Goal: Task Accomplishment & Management: Use online tool/utility

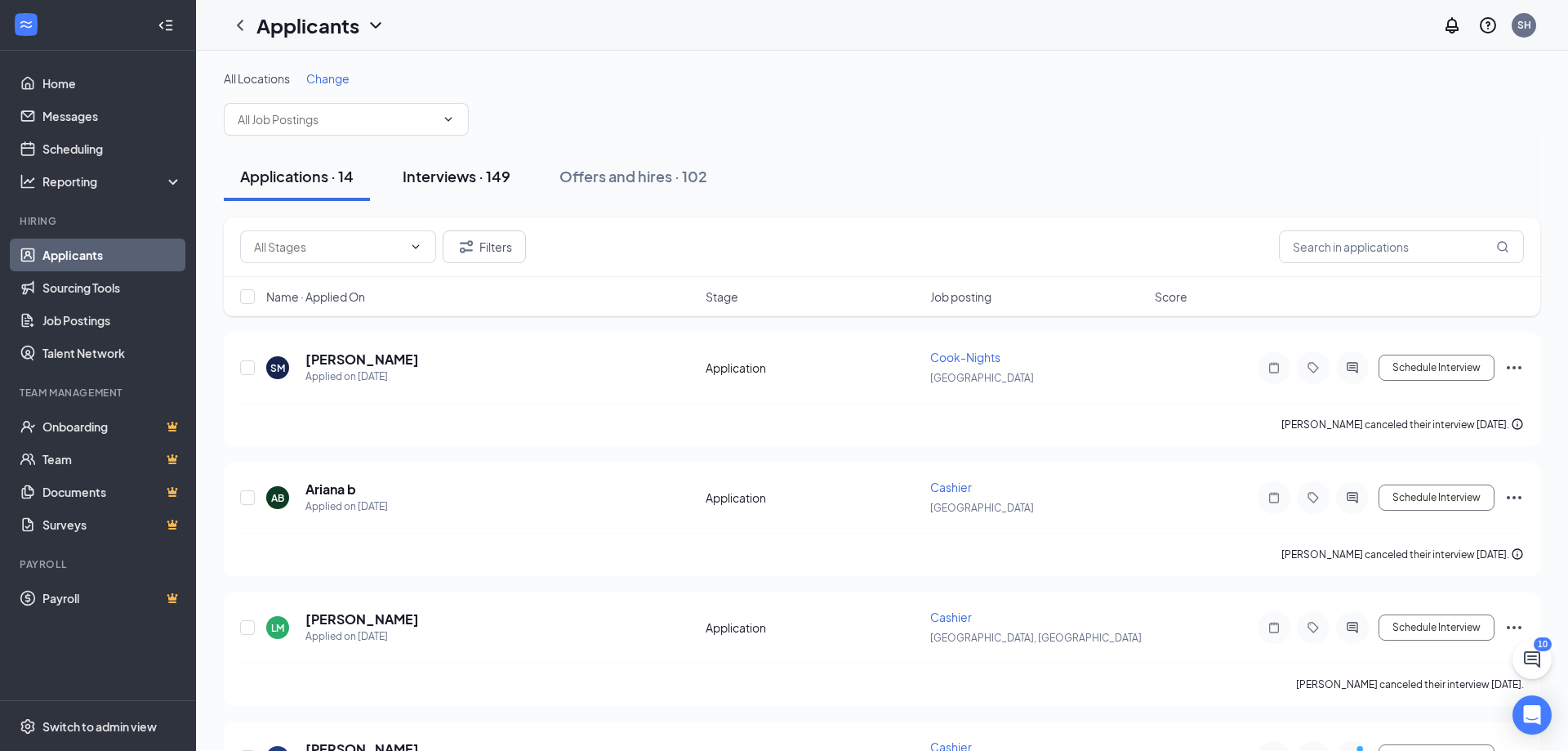
click at [459, 174] on div "Interviews · 149" at bounding box center [456, 176] width 108 height 20
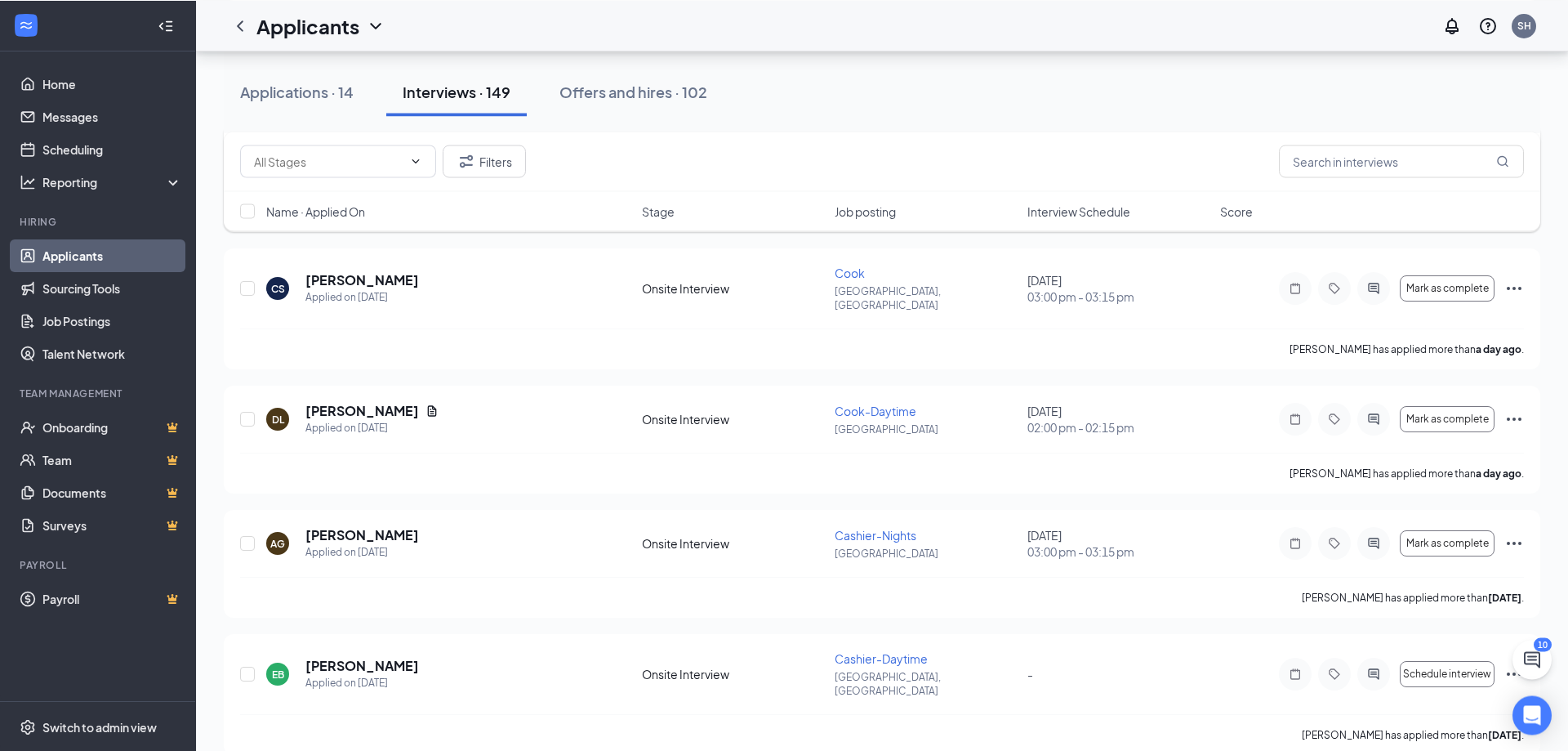
scroll to position [333, 0]
click at [377, 526] on h5 "[PERSON_NAME]" at bounding box center [362, 534] width 114 height 18
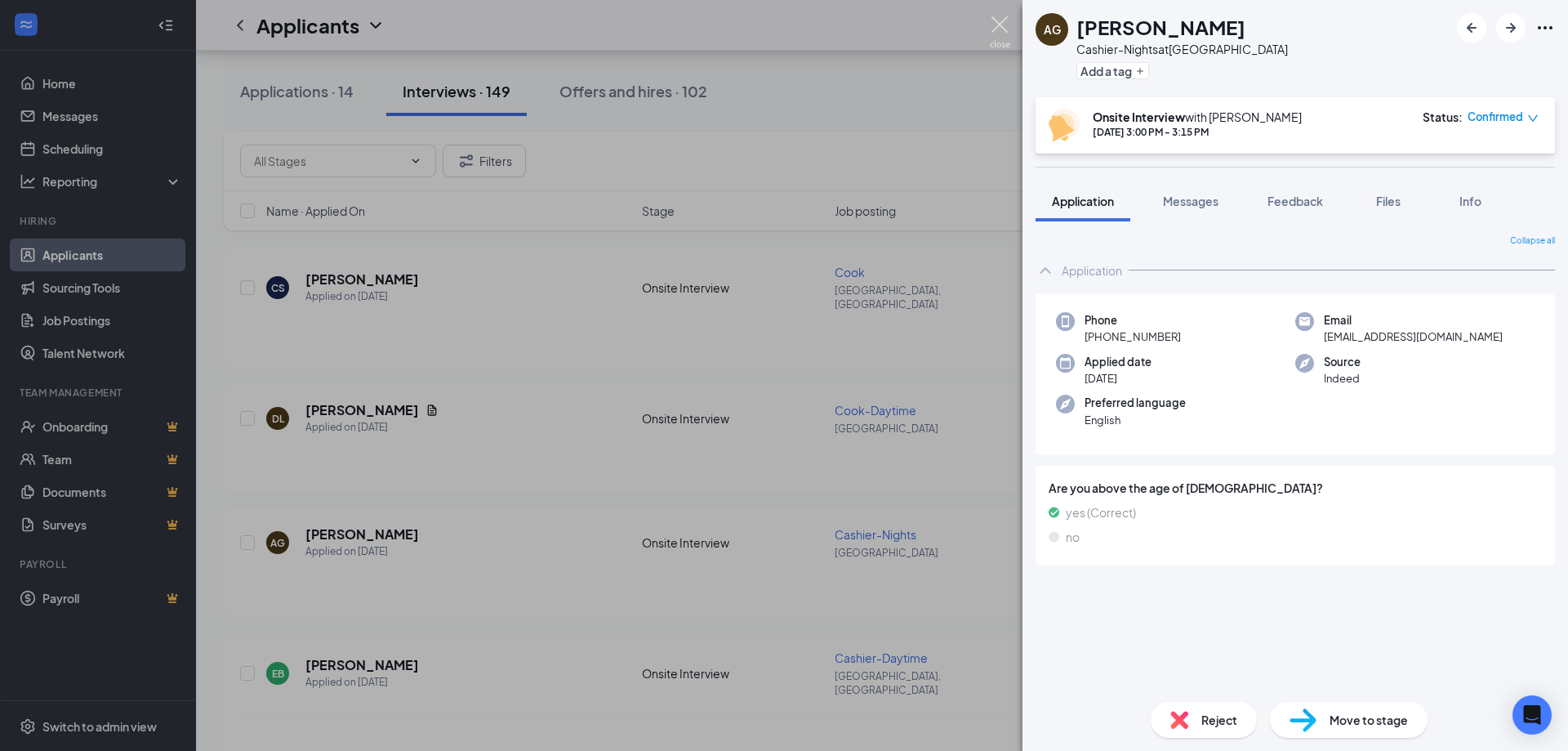
click at [999, 30] on img at bounding box center [1000, 32] width 20 height 32
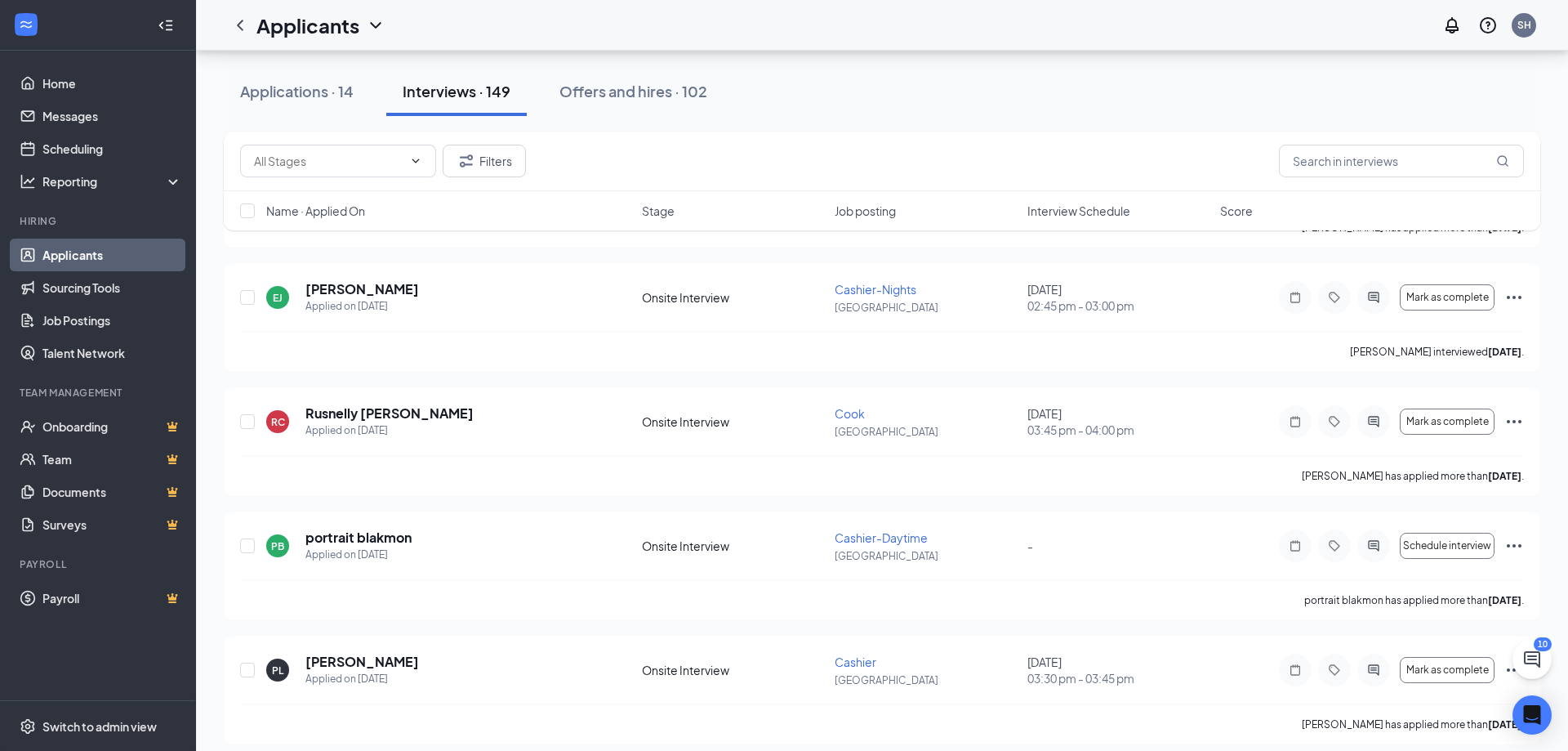
scroll to position [2166, 0]
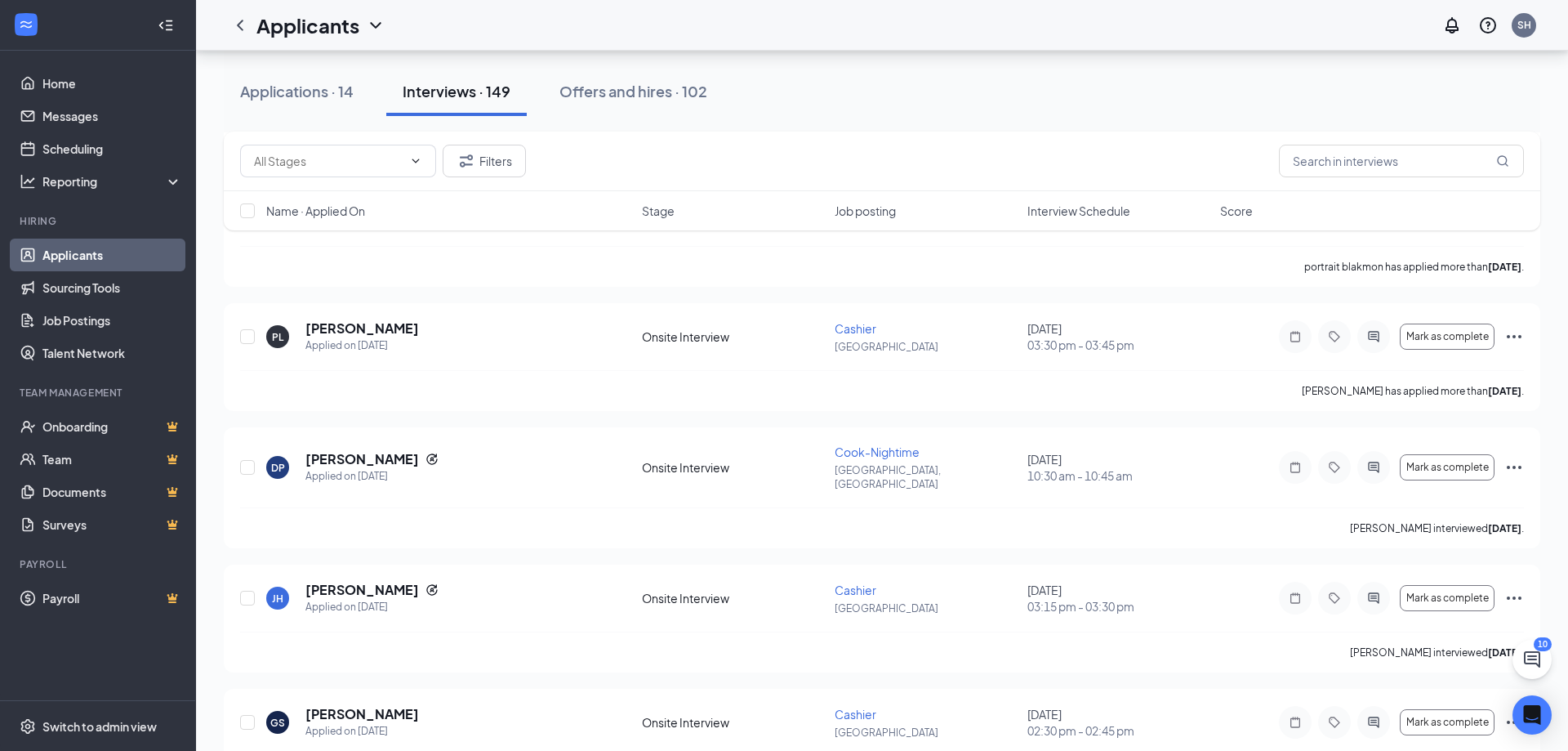
click at [216, 356] on div "All Locations Change Applications · 14 Interviews · 149 Offers and hires · 102 …" at bounding box center [882, 582] width 1372 height 5394
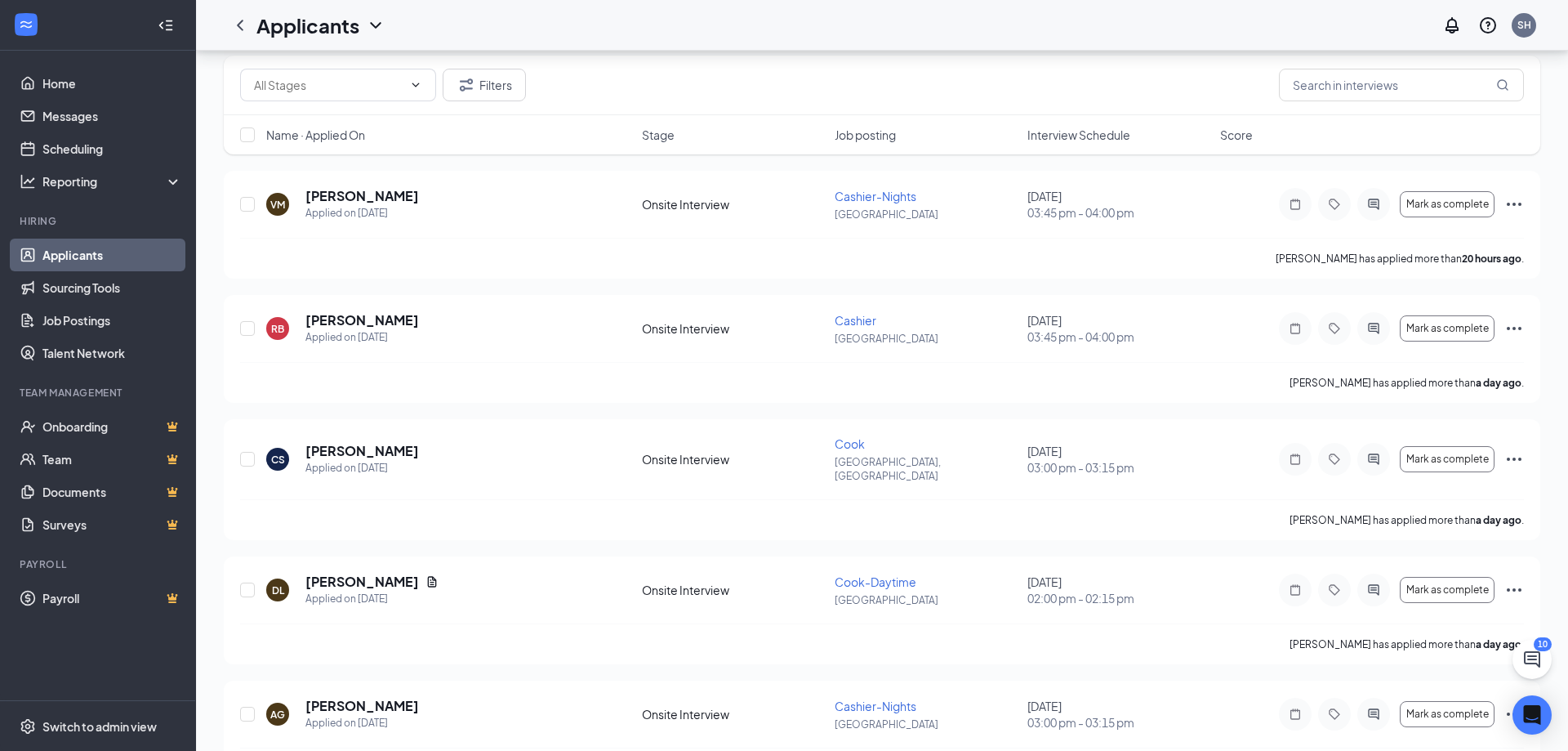
scroll to position [0, 0]
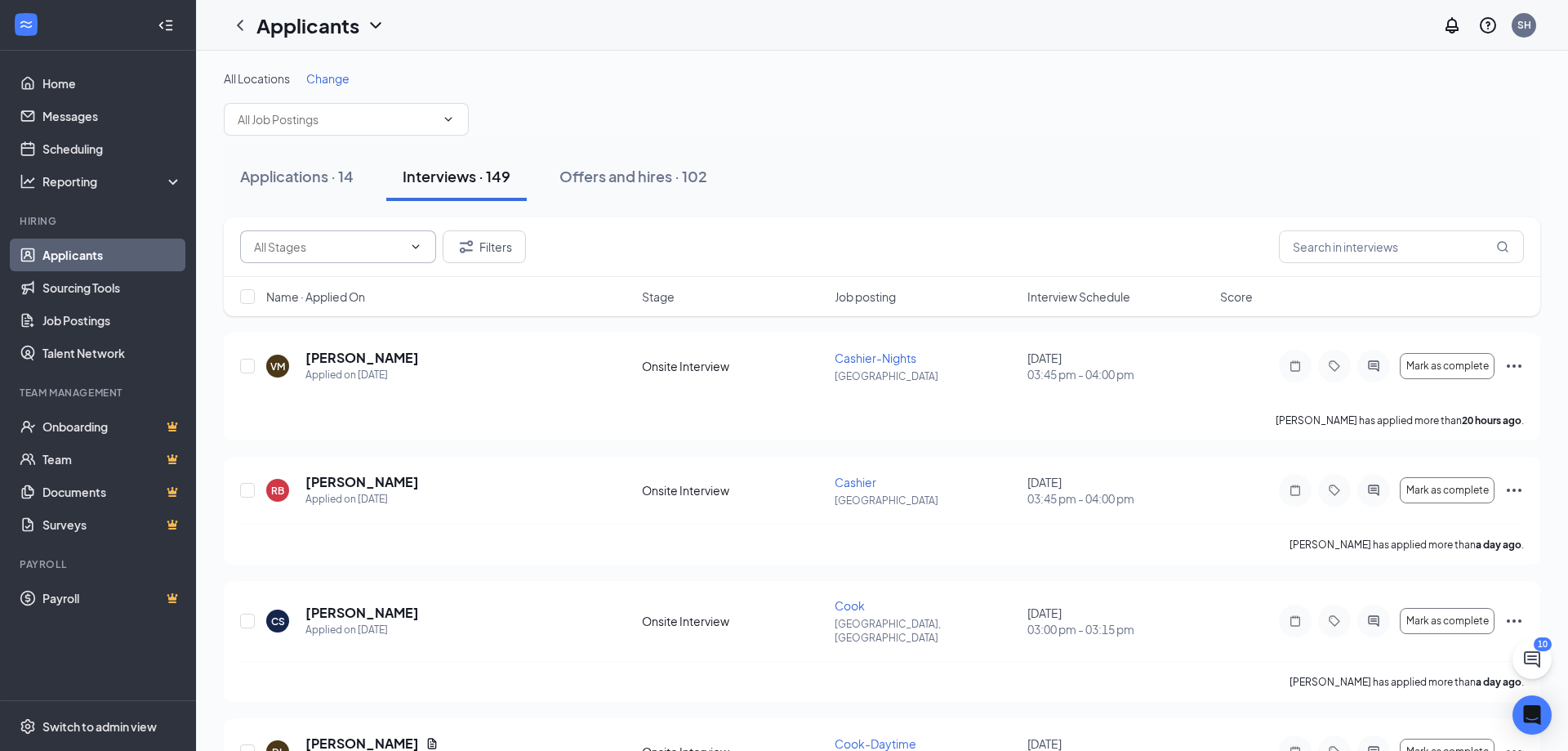
click at [346, 236] on span at bounding box center [338, 247] width 196 height 33
click at [1433, 252] on input "text" at bounding box center [1401, 247] width 245 height 33
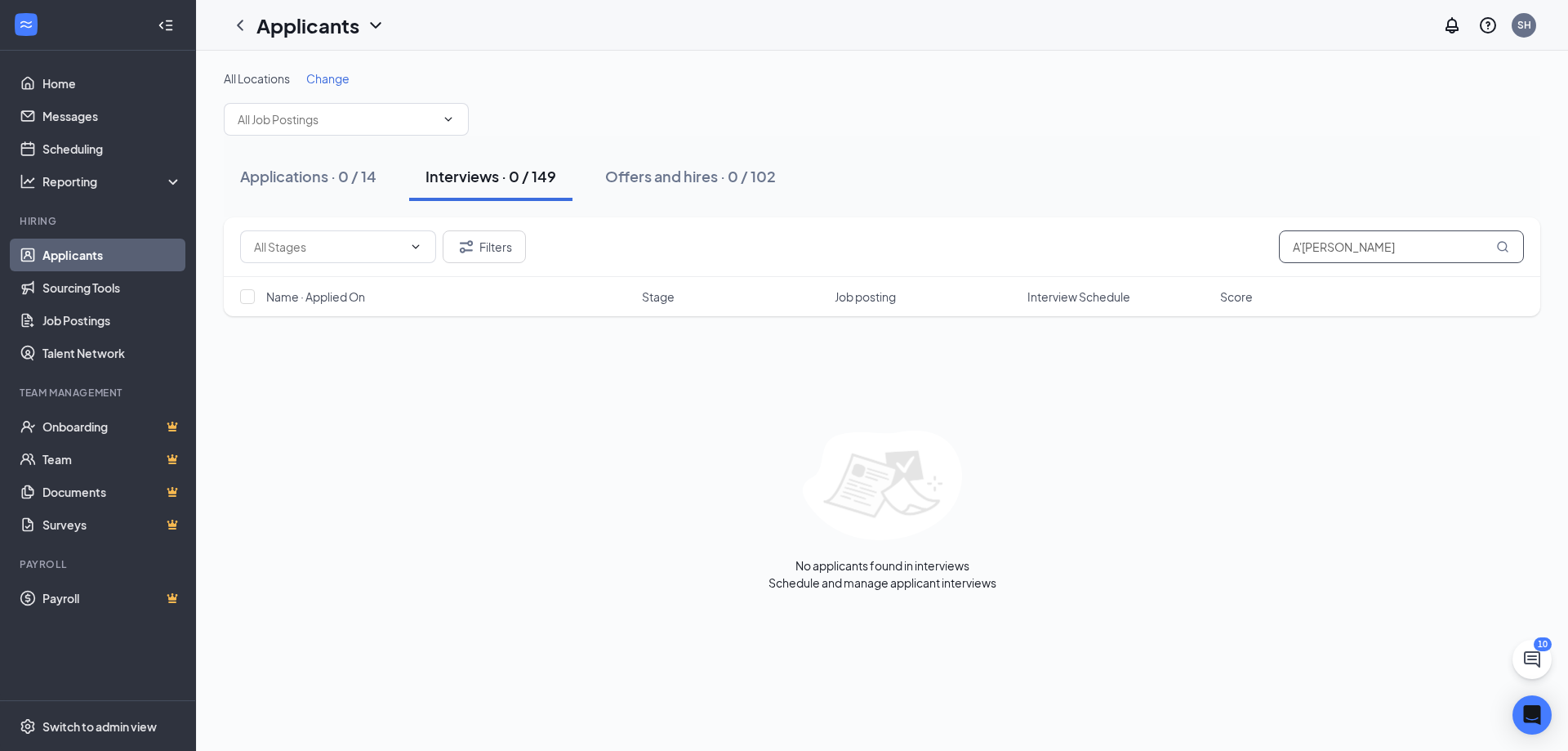
type input "A'[PERSON_NAME]"
drag, startPoint x: 1371, startPoint y: 267, endPoint x: 1266, endPoint y: 297, distance: 109.2
click at [1279, 263] on input "A'[PERSON_NAME]" at bounding box center [1401, 247] width 245 height 33
click at [441, 178] on div "Interviews · 0 / 149" at bounding box center [491, 176] width 130 height 20
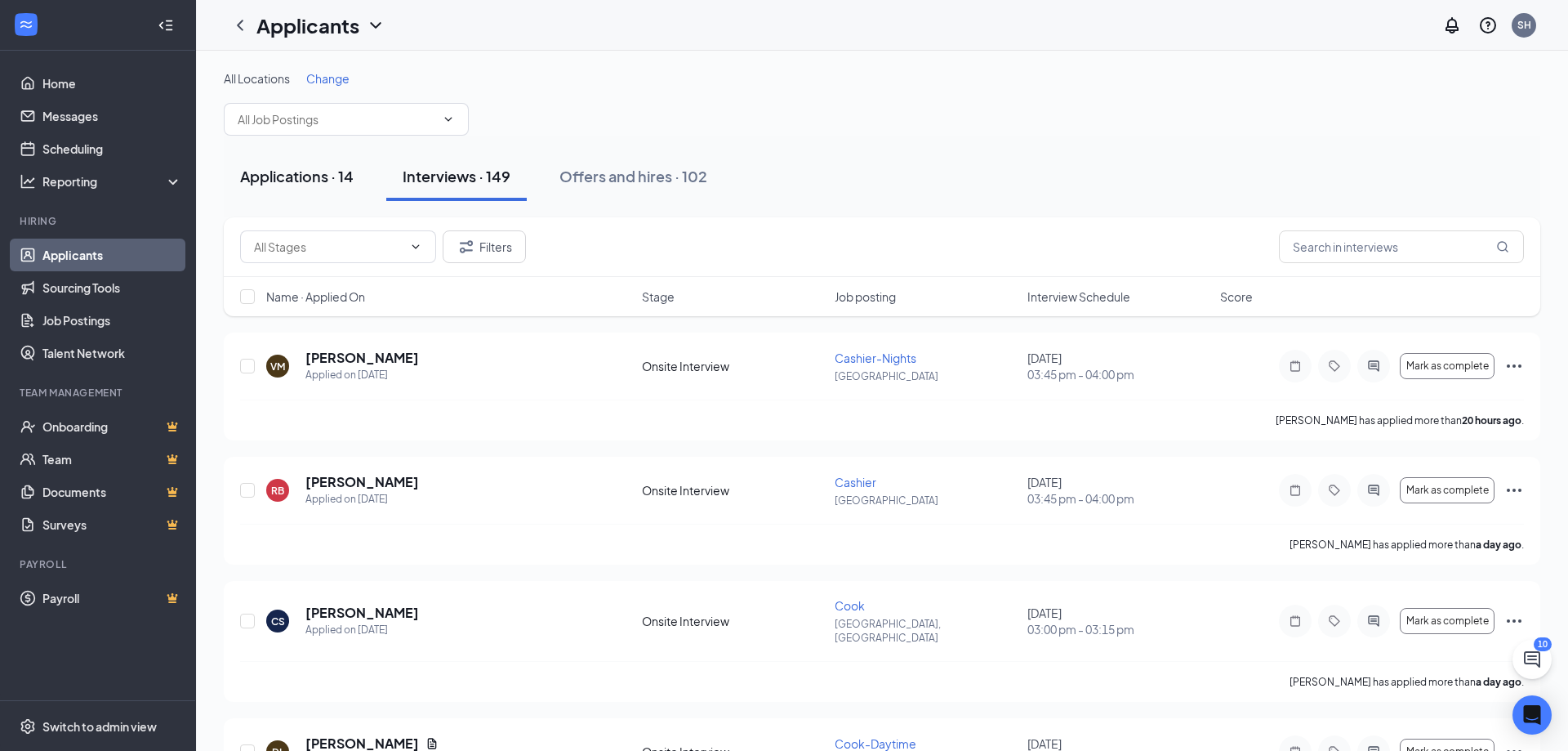
click at [270, 178] on div "Applications · 14" at bounding box center [296, 176] width 114 height 20
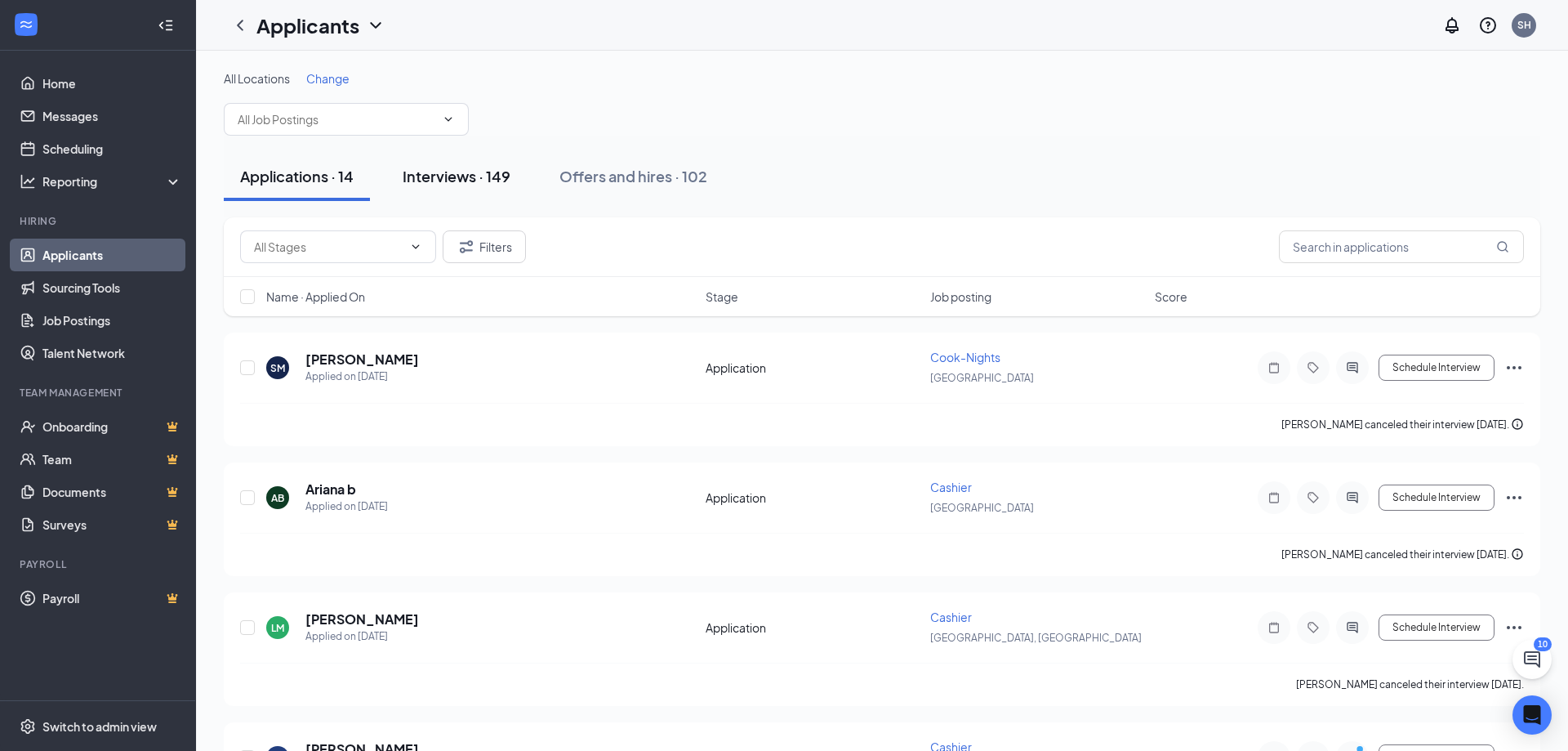
click at [402, 176] on button "Interviews · 149" at bounding box center [456, 176] width 141 height 49
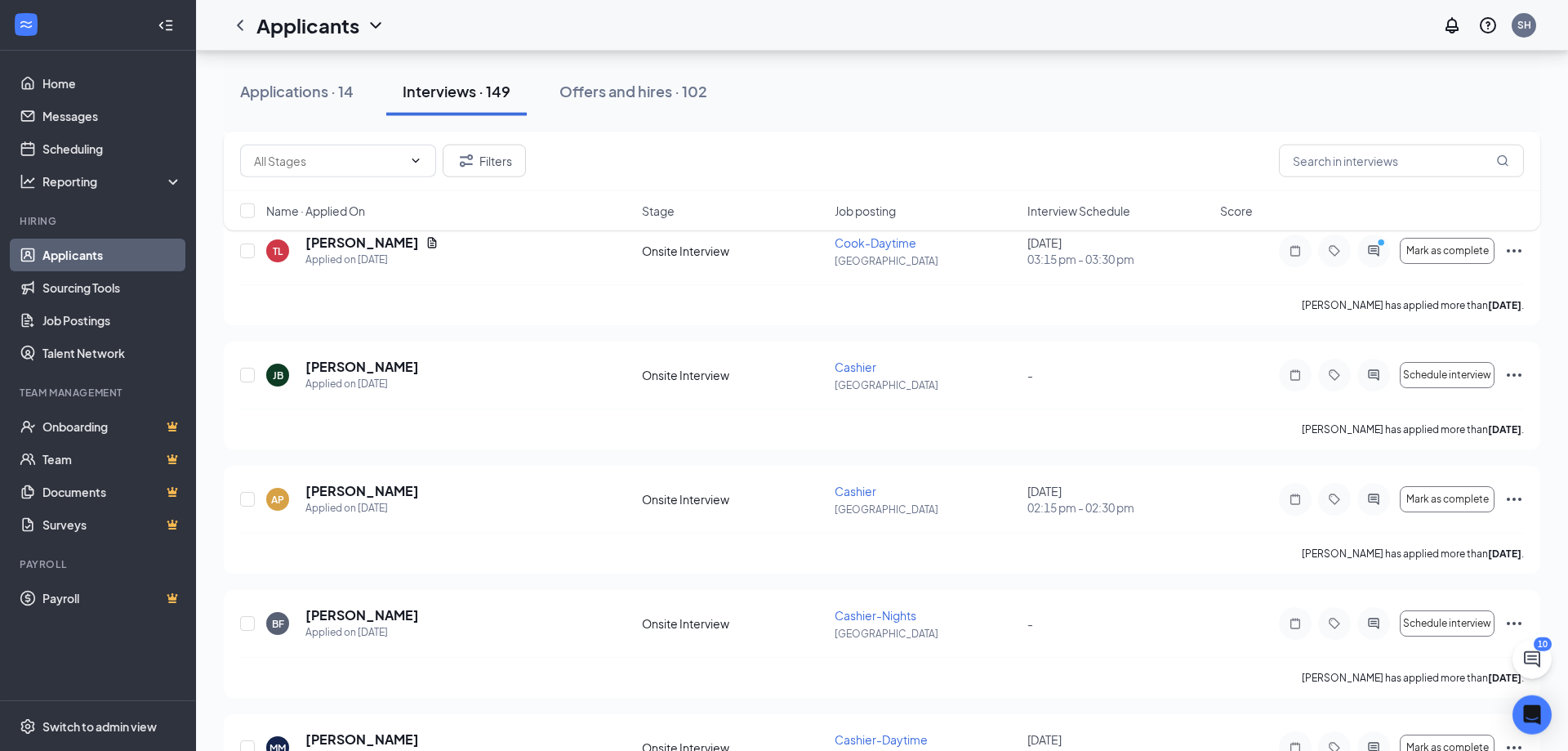
scroll to position [1166, 0]
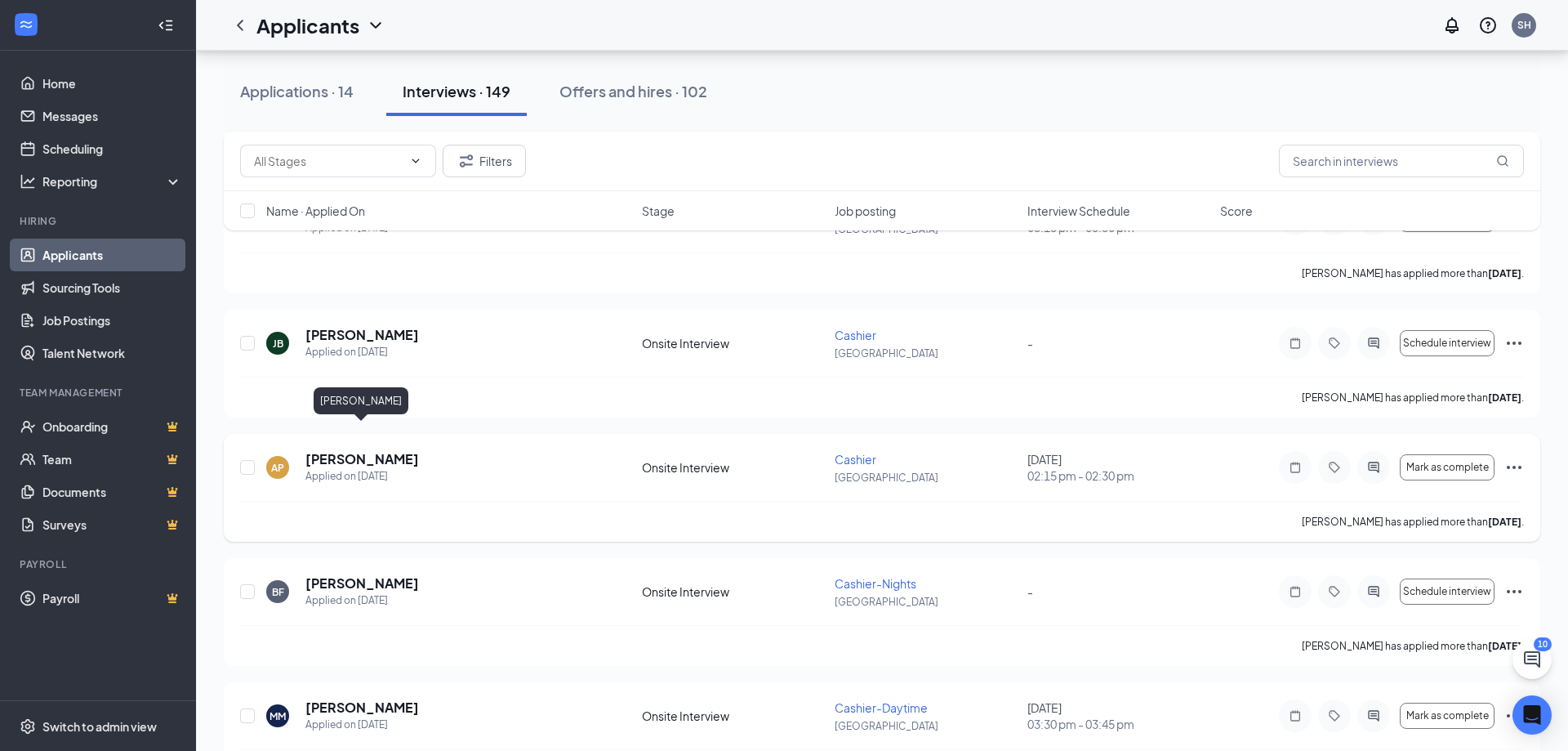
click at [369, 450] on h5 "[PERSON_NAME]" at bounding box center [362, 459] width 114 height 18
